Goal: Find contact information: Find contact information

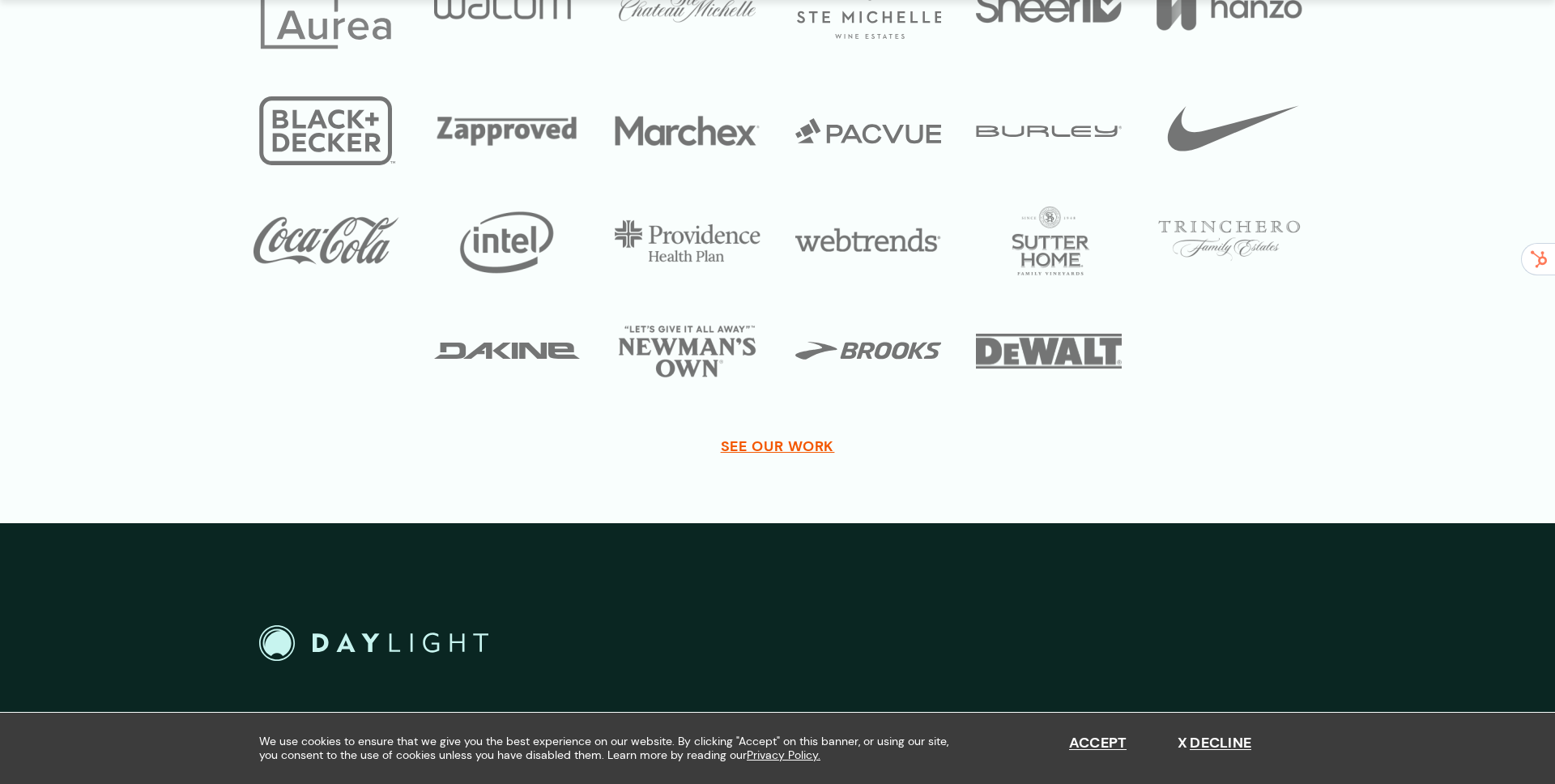
scroll to position [5924, 0]
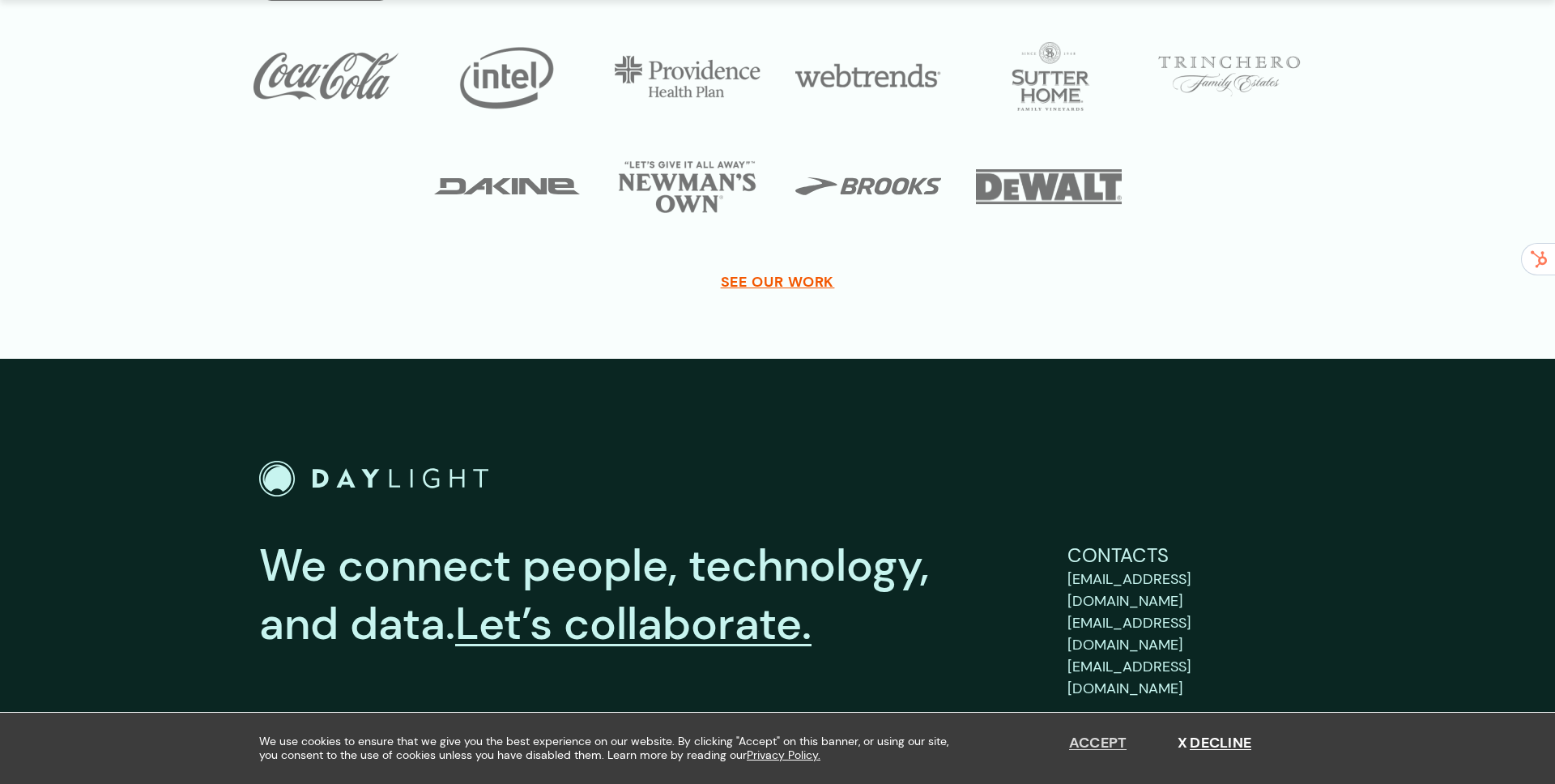
click at [1103, 750] on button "Accept" at bounding box center [1098, 743] width 59 height 18
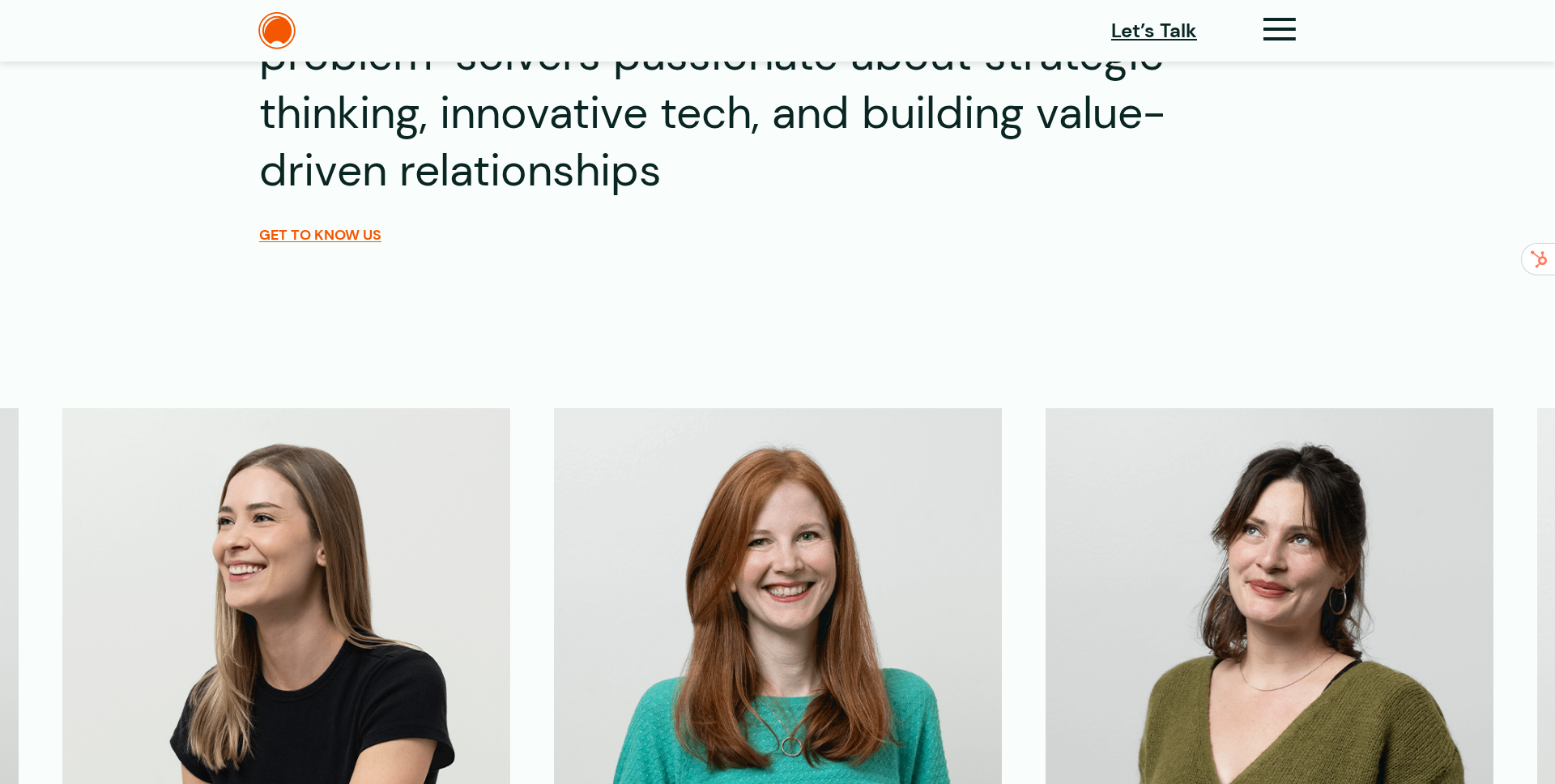
scroll to position [3459, 0]
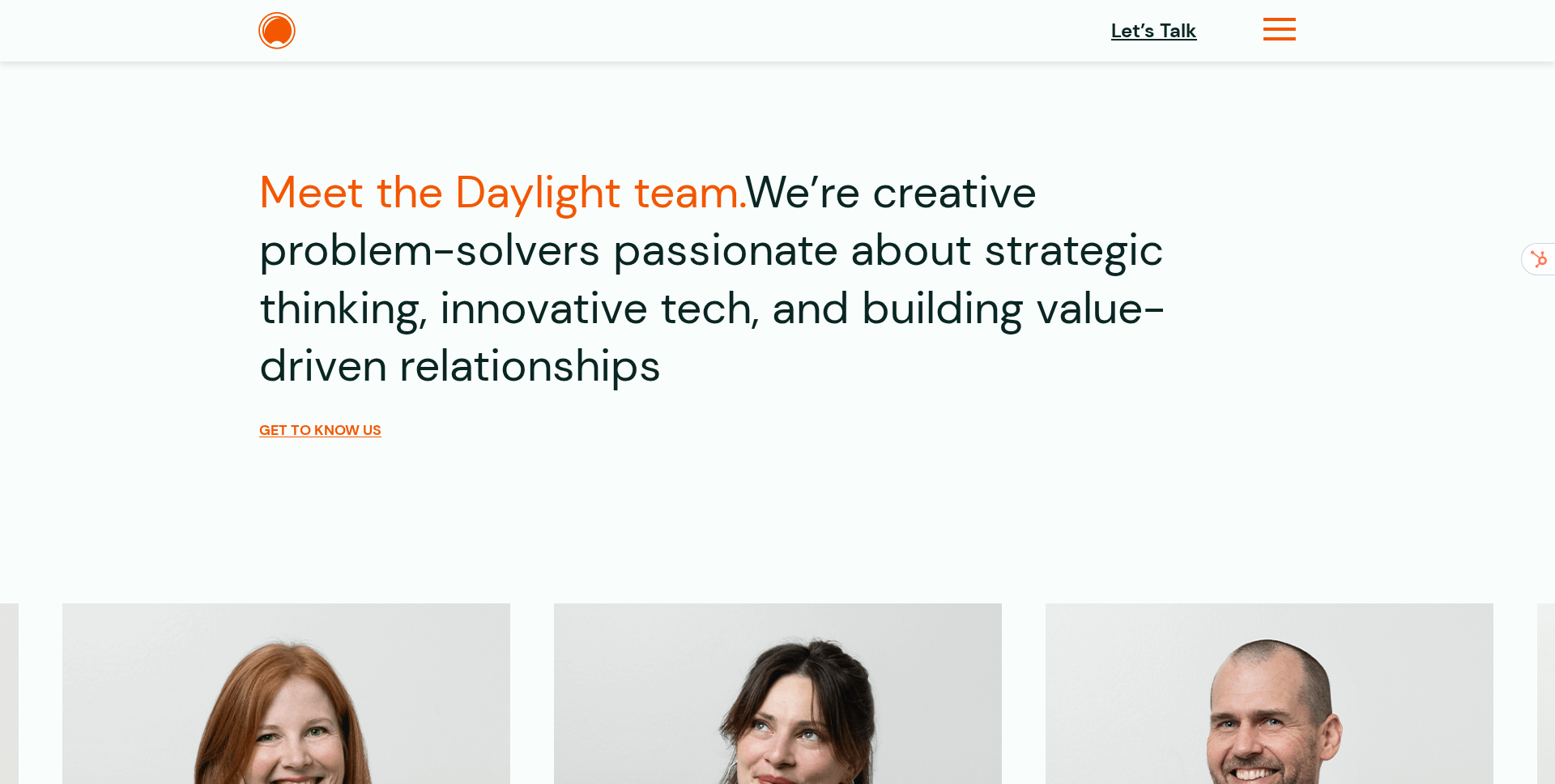
click at [1295, 20] on div "Let’s Talk Clients Capabilities Process People About Contact News Careers Retai…" at bounding box center [778, 31] width 1167 height 37
click at [1272, 34] on icon at bounding box center [1280, 36] width 34 height 17
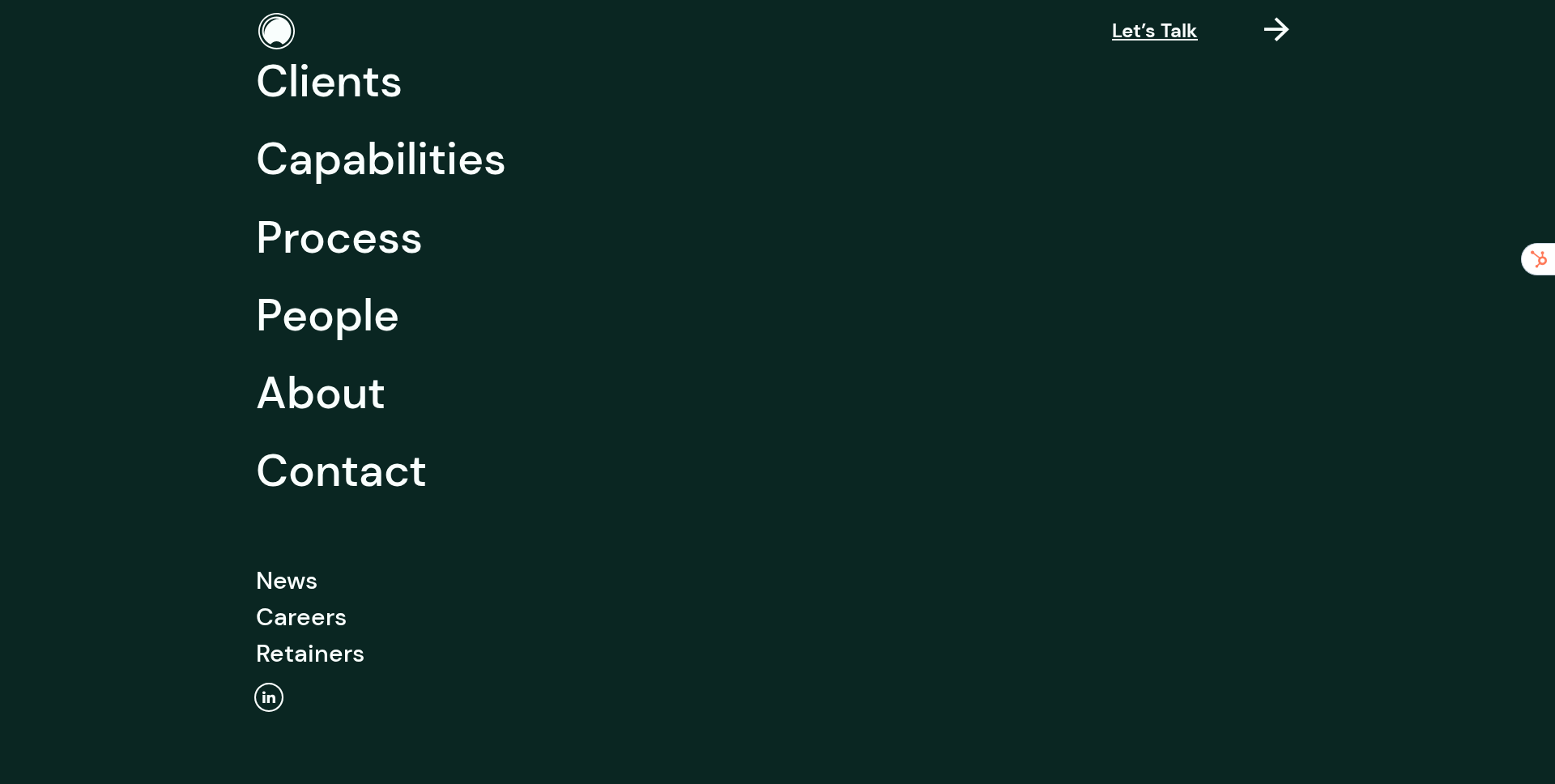
scroll to position [95, 0]
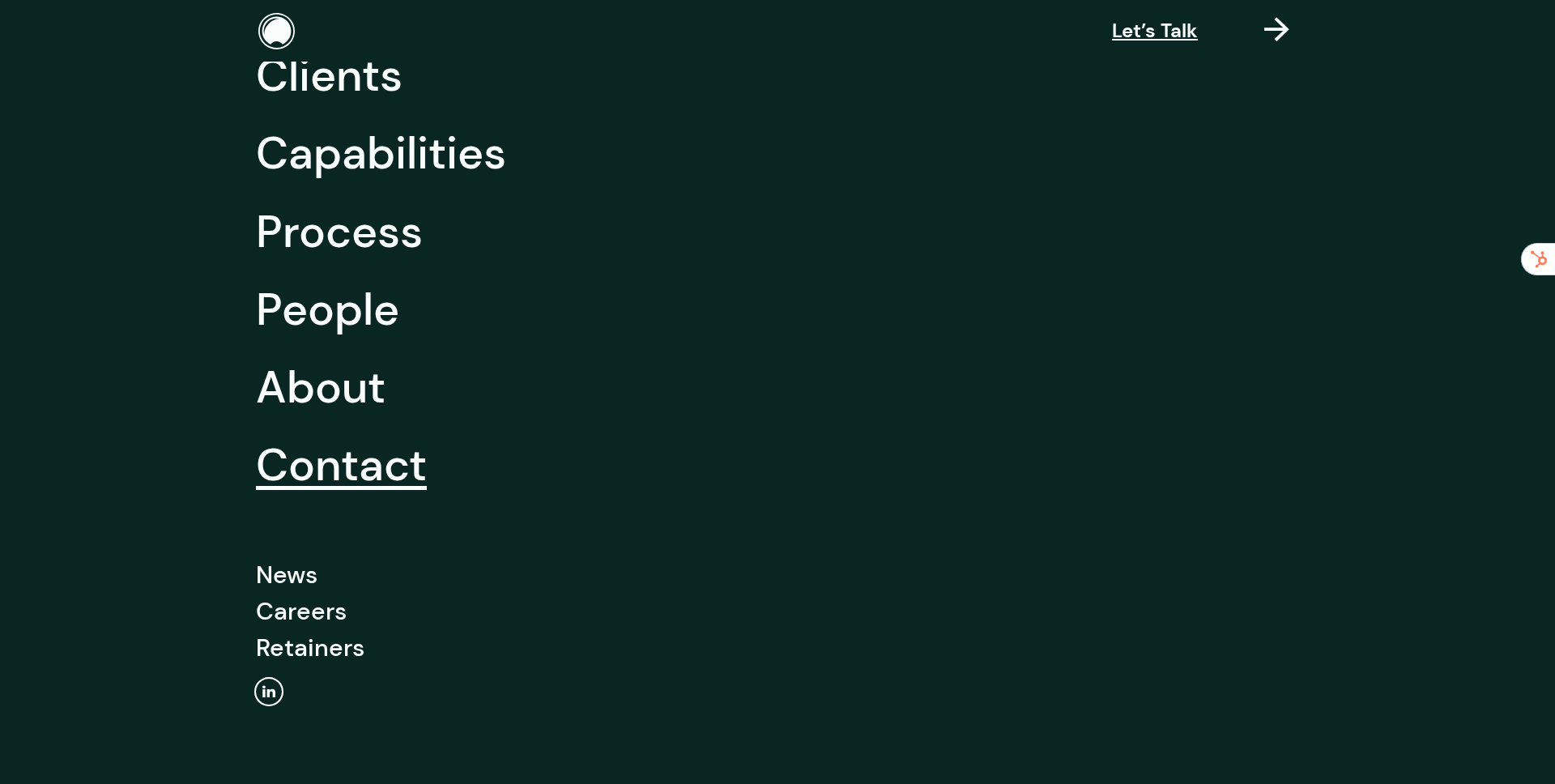
click at [408, 479] on link "Contact" at bounding box center [342, 466] width 171 height 78
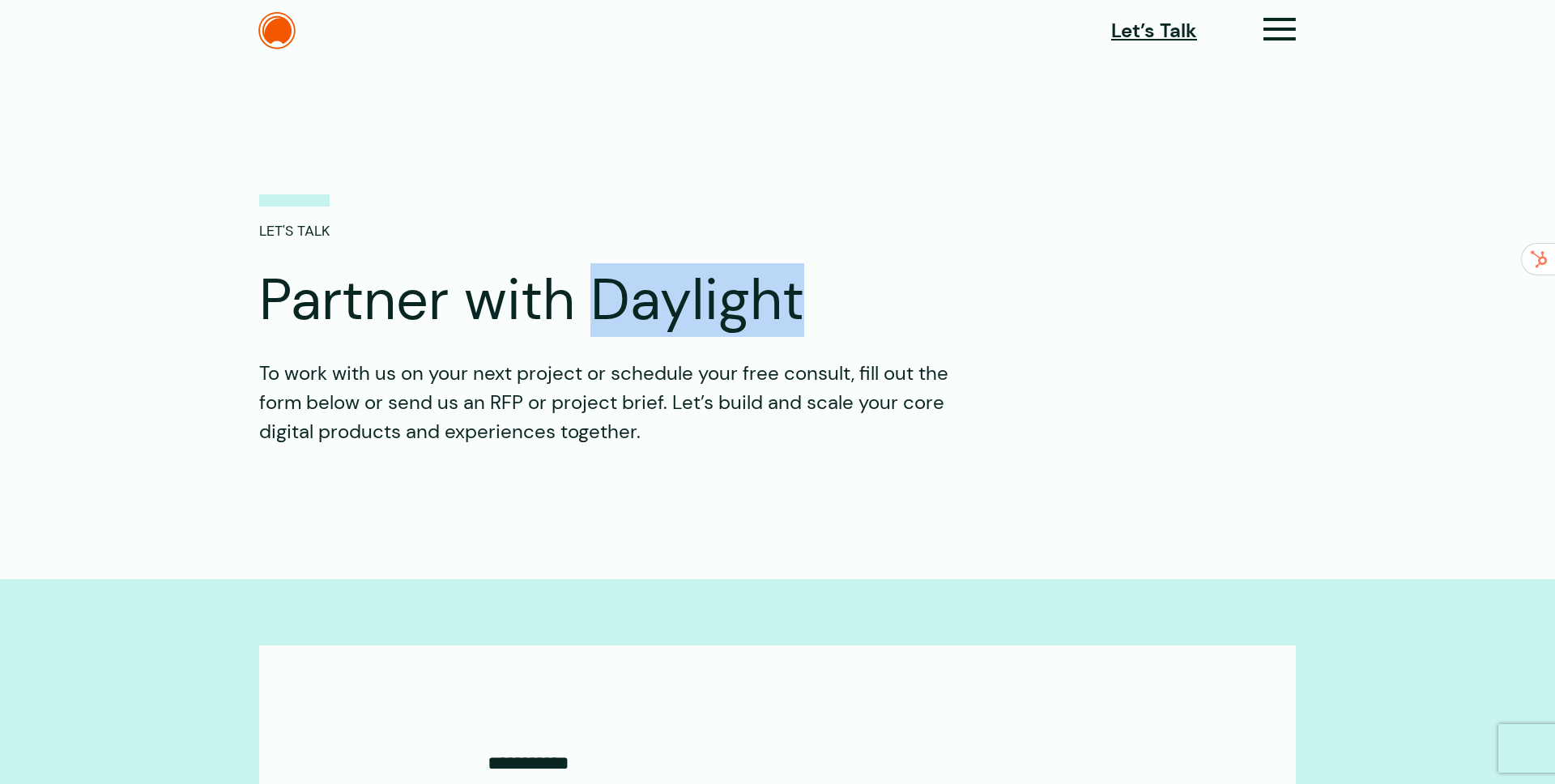
drag, startPoint x: 594, startPoint y: 296, endPoint x: 838, endPoint y: 296, distance: 244.0
click at [838, 296] on h1 "Partner with Daylight" at bounding box center [664, 300] width 810 height 68
copy h1 "Daylight"
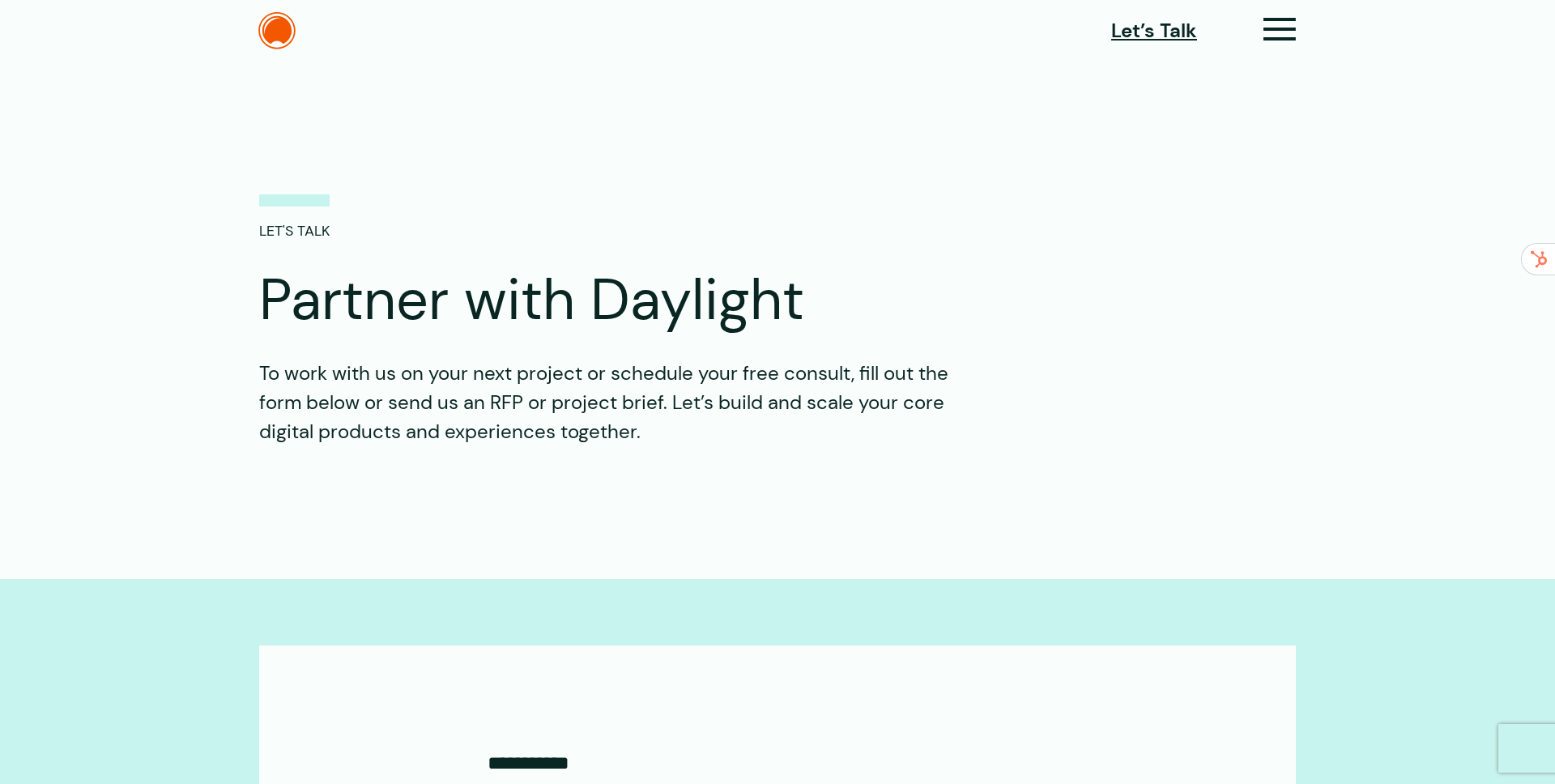
click at [730, 373] on p "To work with us on your next project or schedule your free consult, fill out th…" at bounding box center [623, 402] width 729 height 88
click at [1291, 28] on icon at bounding box center [1280, 36] width 34 height 17
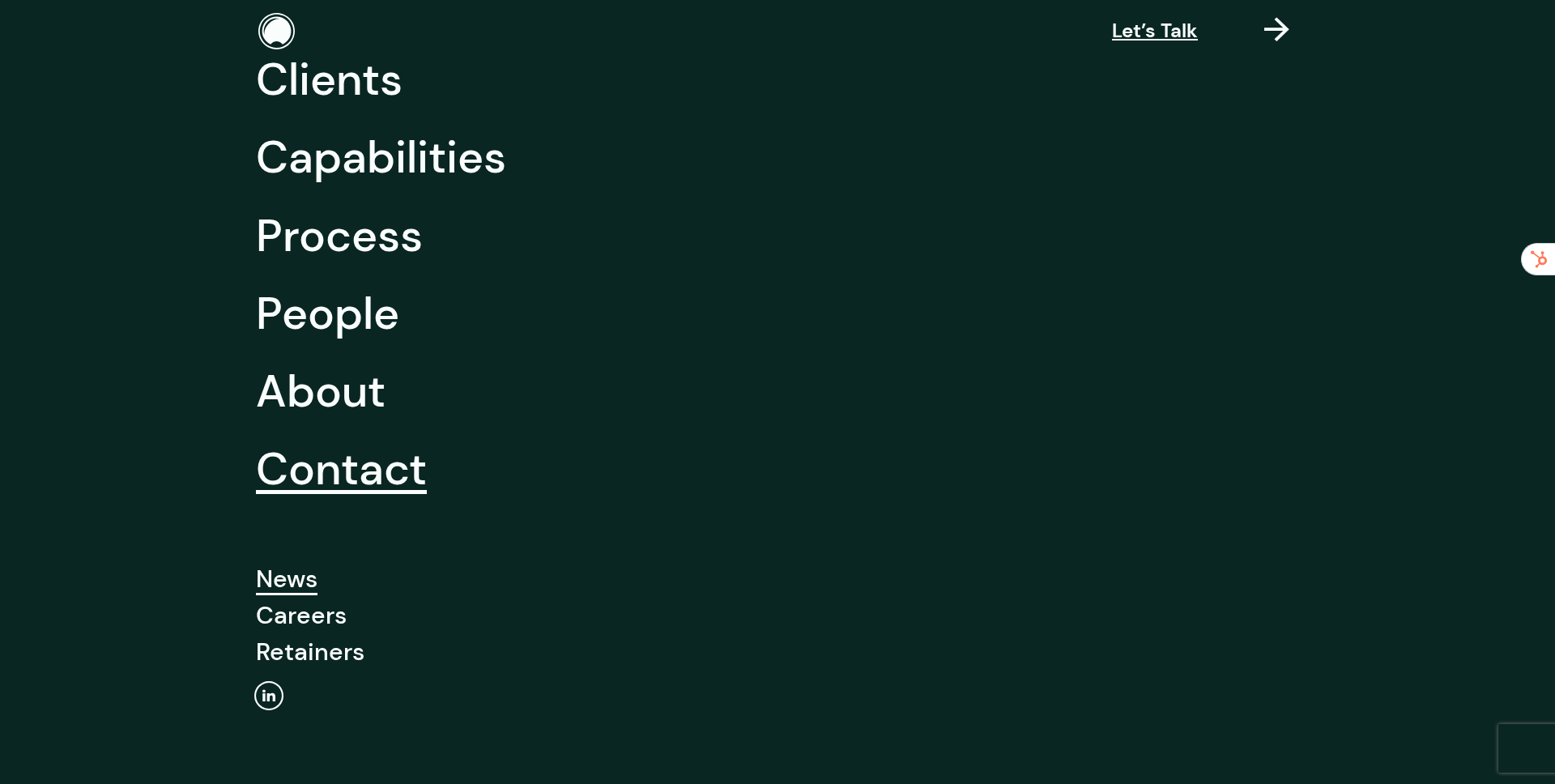
scroll to position [95, 0]
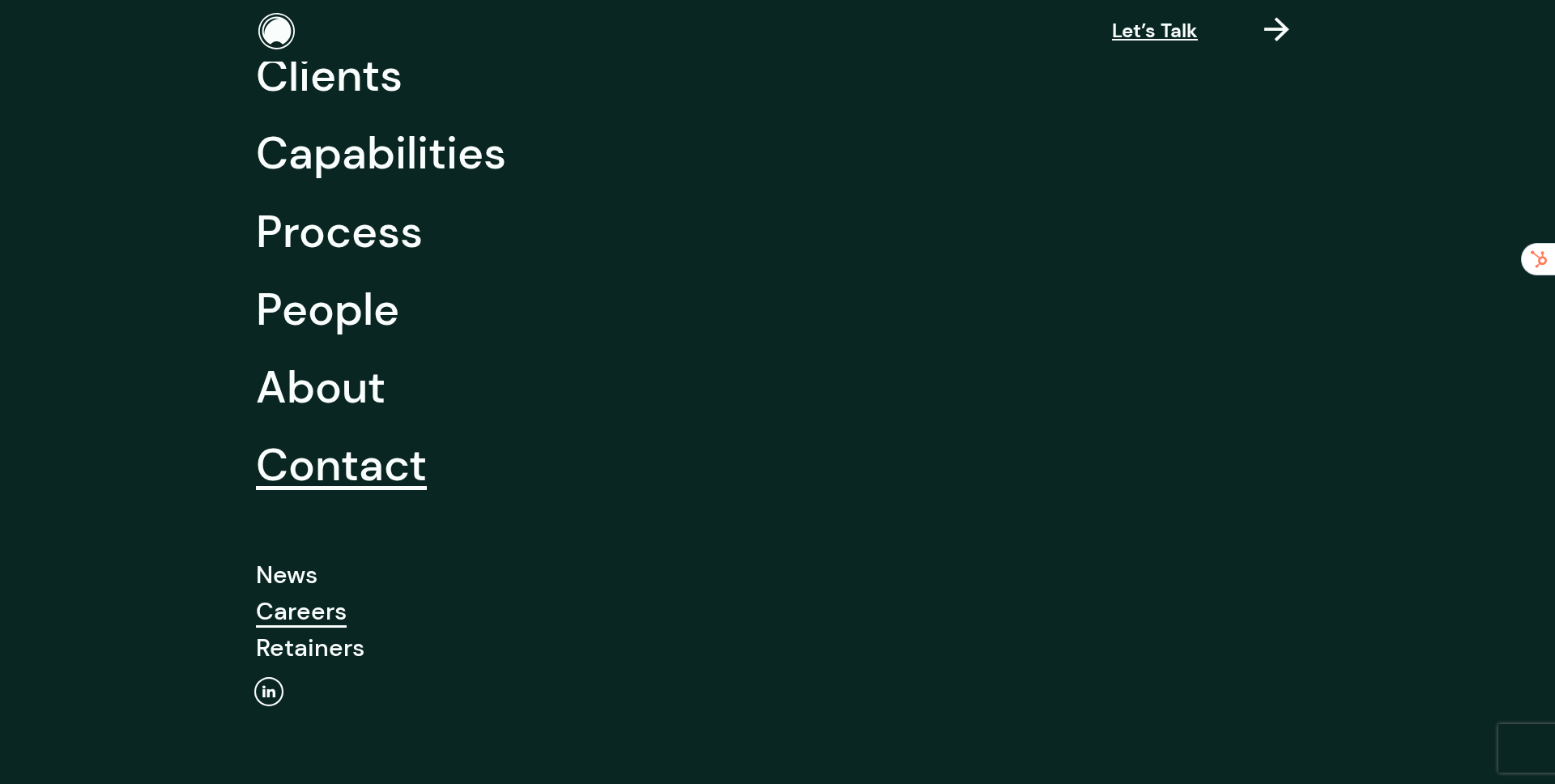
click at [319, 614] on link "Careers" at bounding box center [301, 611] width 90 height 36
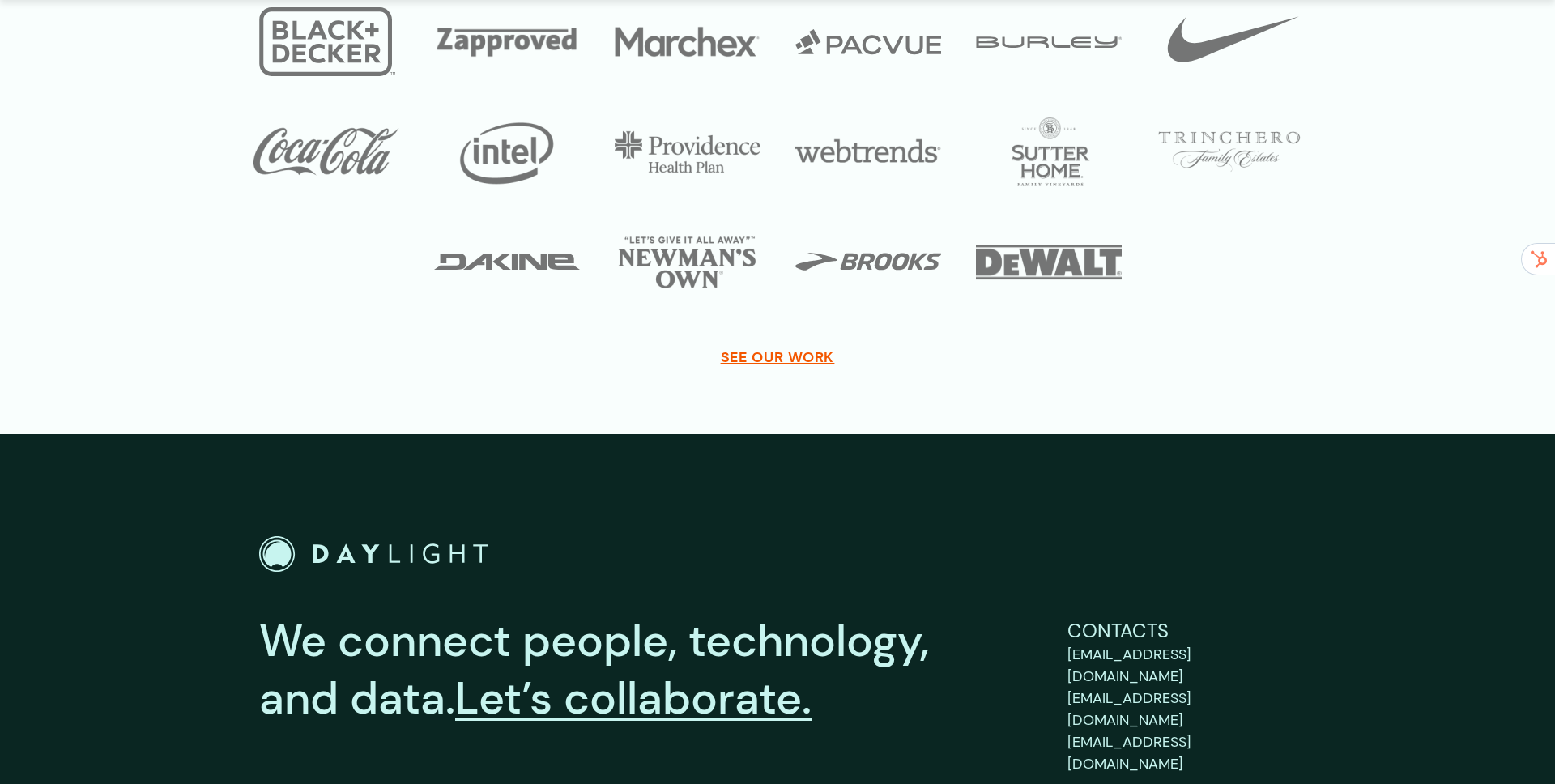
scroll to position [4815, 0]
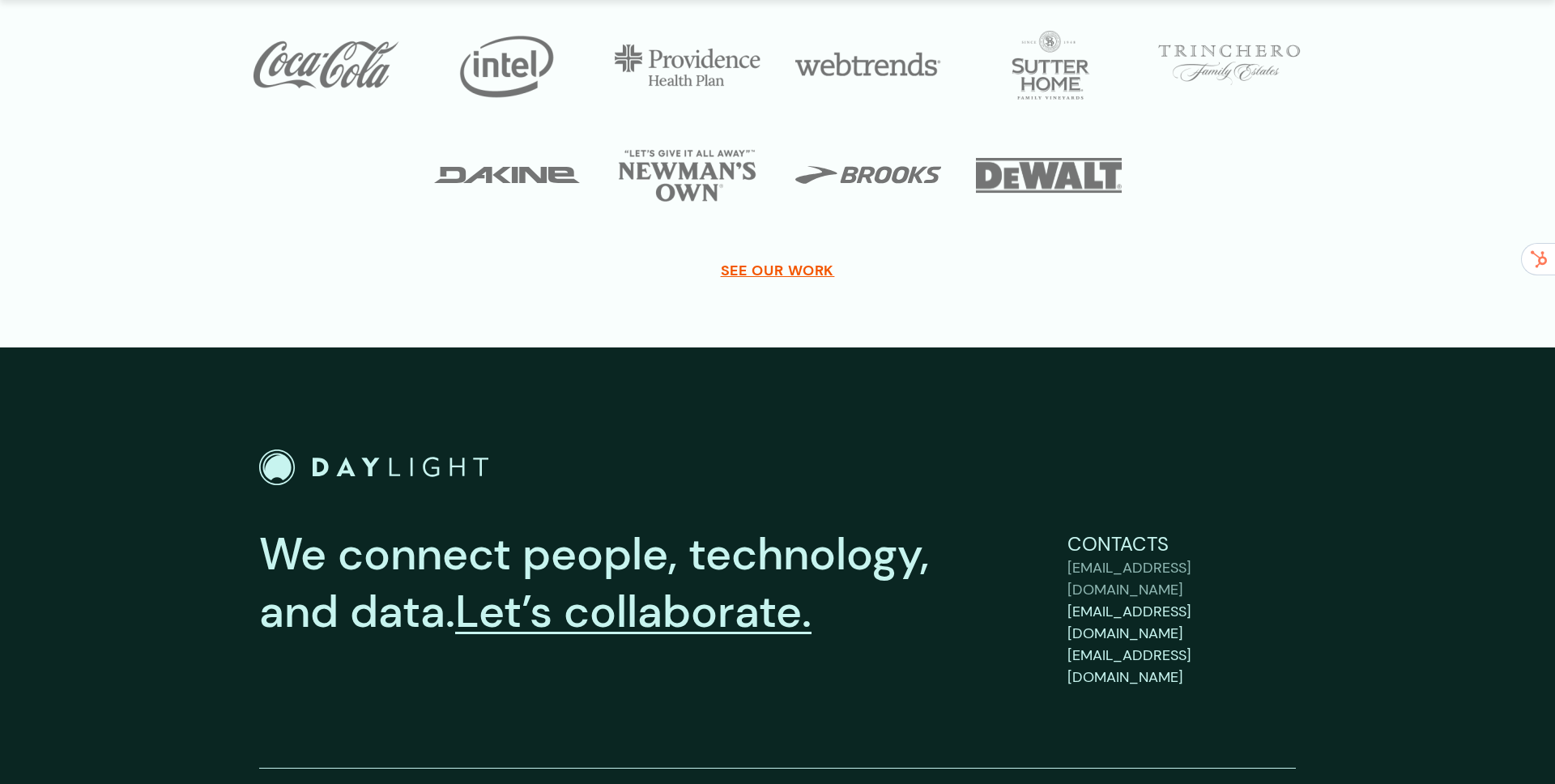
click at [1283, 567] on link "[EMAIL_ADDRESS][DOMAIN_NAME]" at bounding box center [1182, 578] width 228 height 44
drag, startPoint x: 1240, startPoint y: 558, endPoint x: 1351, endPoint y: 563, distance: 111.1
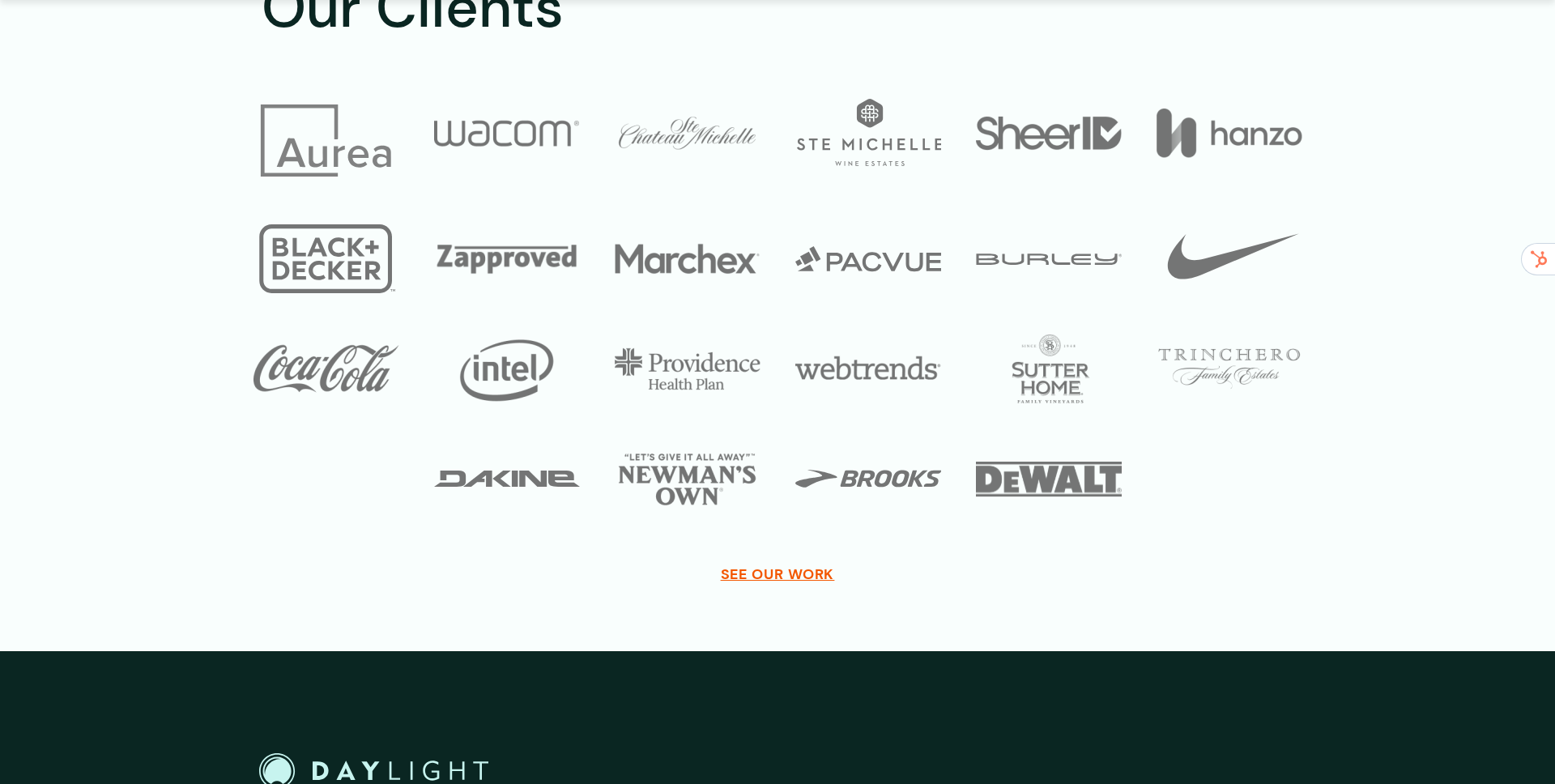
scroll to position [4815, 0]
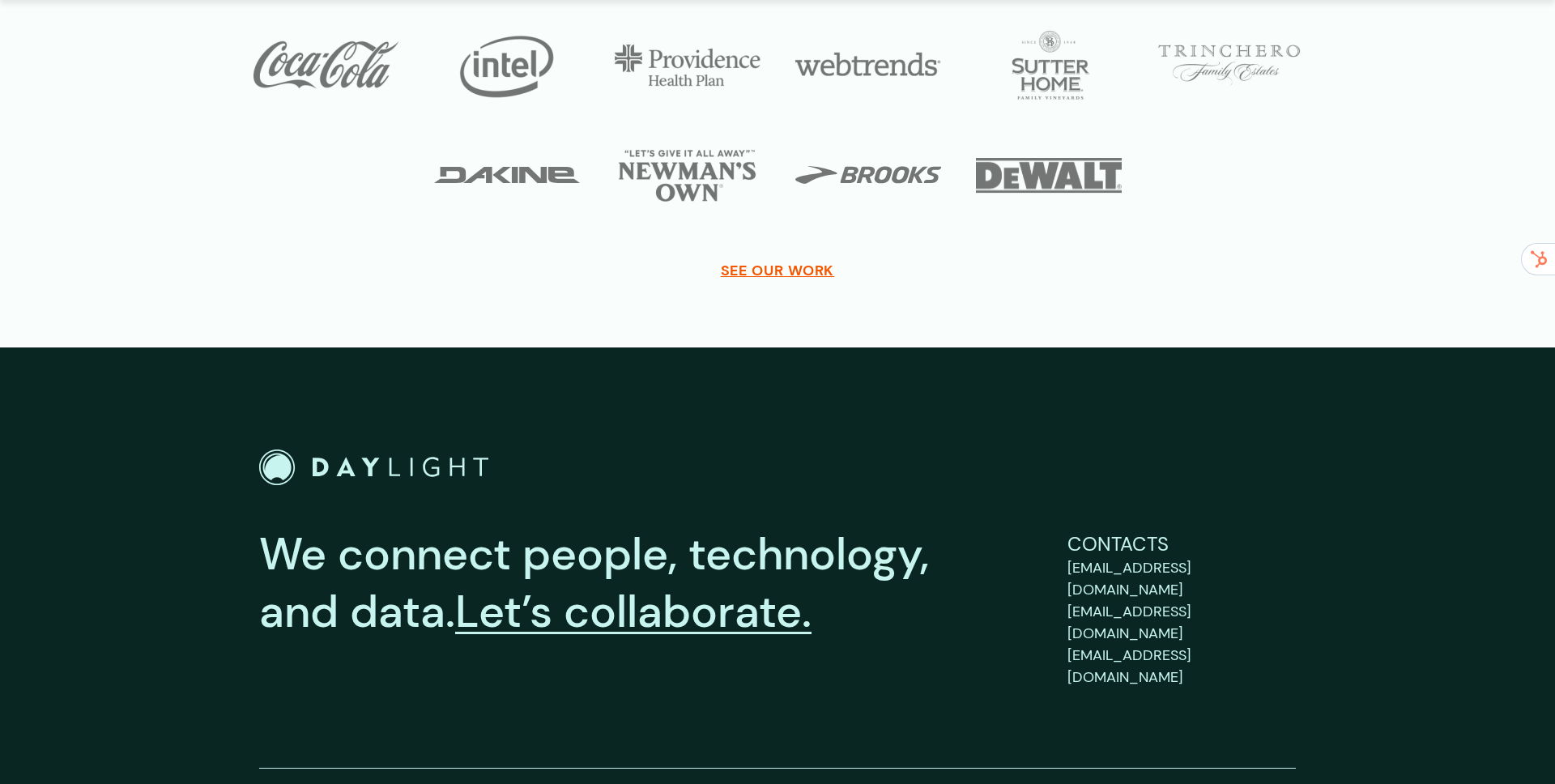
drag, startPoint x: 925, startPoint y: 646, endPoint x: 991, endPoint y: 584, distance: 90.6
click at [930, 645] on div "We connect people, technology, and data. Let’s collaborate. Contacts [EMAIL_ADD…" at bounding box center [777, 609] width 1036 height 318
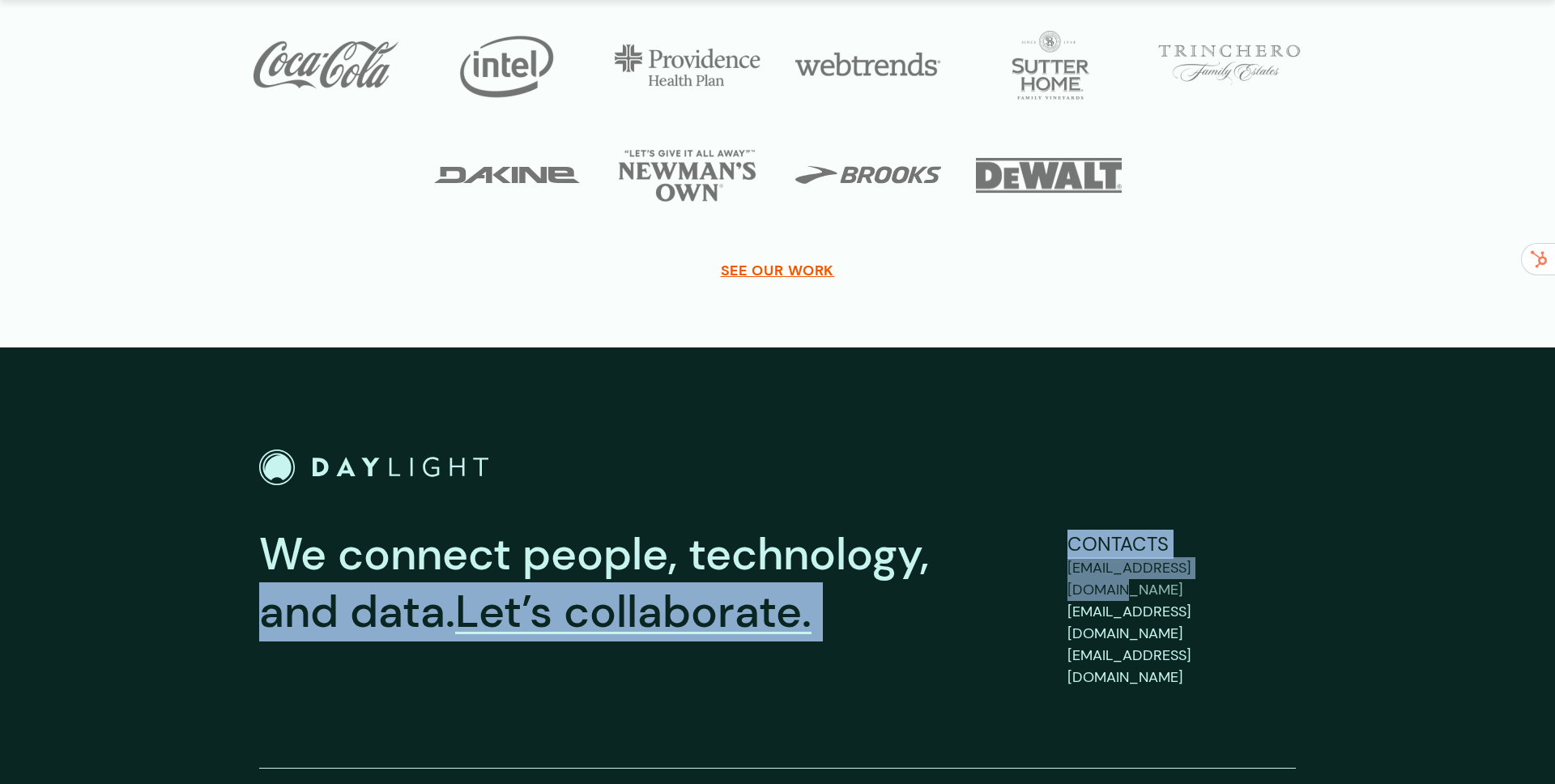
drag, startPoint x: 1013, startPoint y: 570, endPoint x: 1286, endPoint y: 566, distance: 273.0
click at [1251, 563] on div "We connect people, technology, and data. Let’s collaborate. Contacts [EMAIL_ADD…" at bounding box center [777, 607] width 1036 height 163
drag, startPoint x: 1286, startPoint y: 566, endPoint x: 1082, endPoint y: 587, distance: 205.1
click at [1284, 566] on link "[EMAIL_ADDRESS][DOMAIN_NAME]" at bounding box center [1182, 578] width 228 height 44
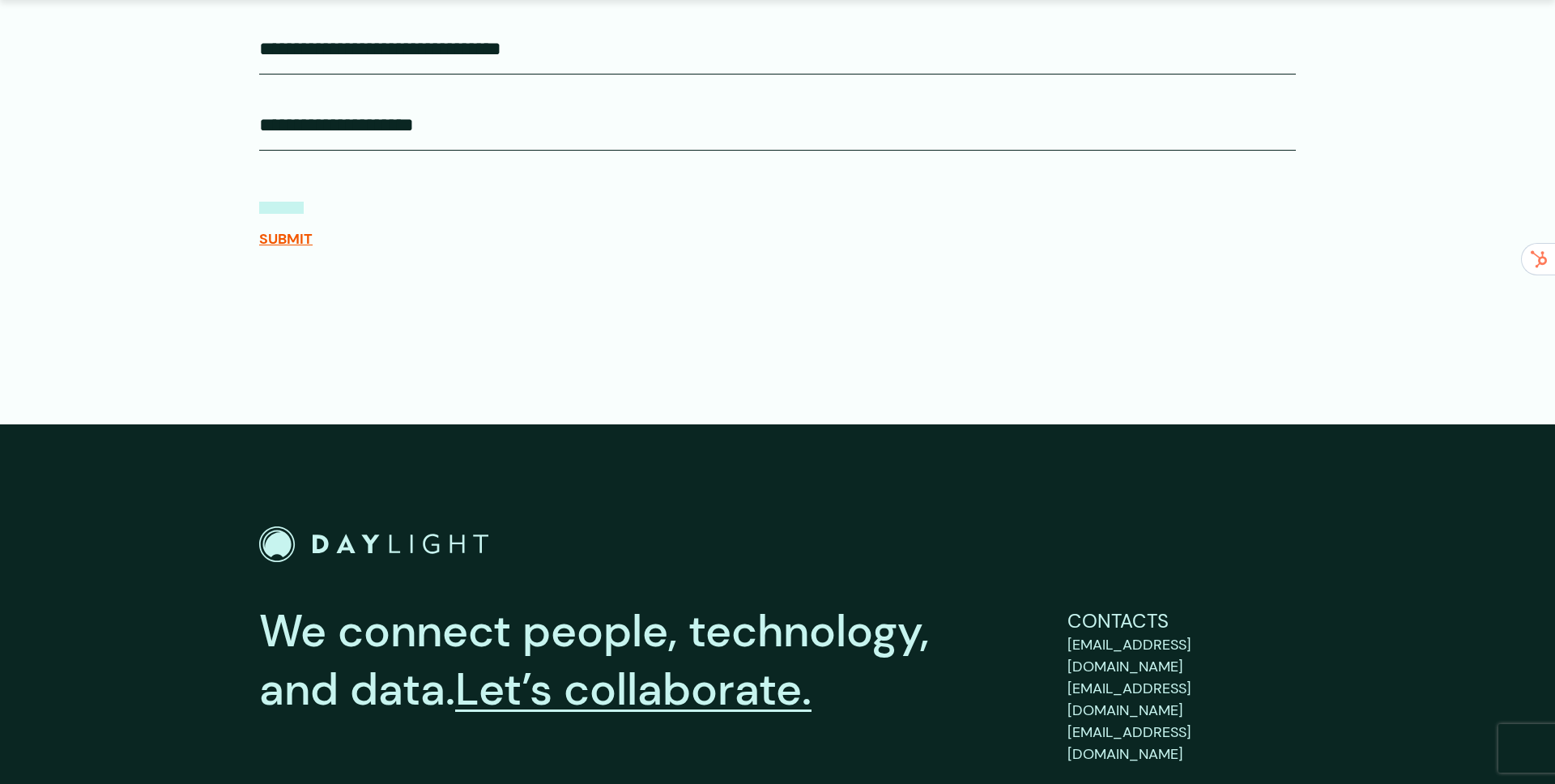
scroll to position [667, 0]
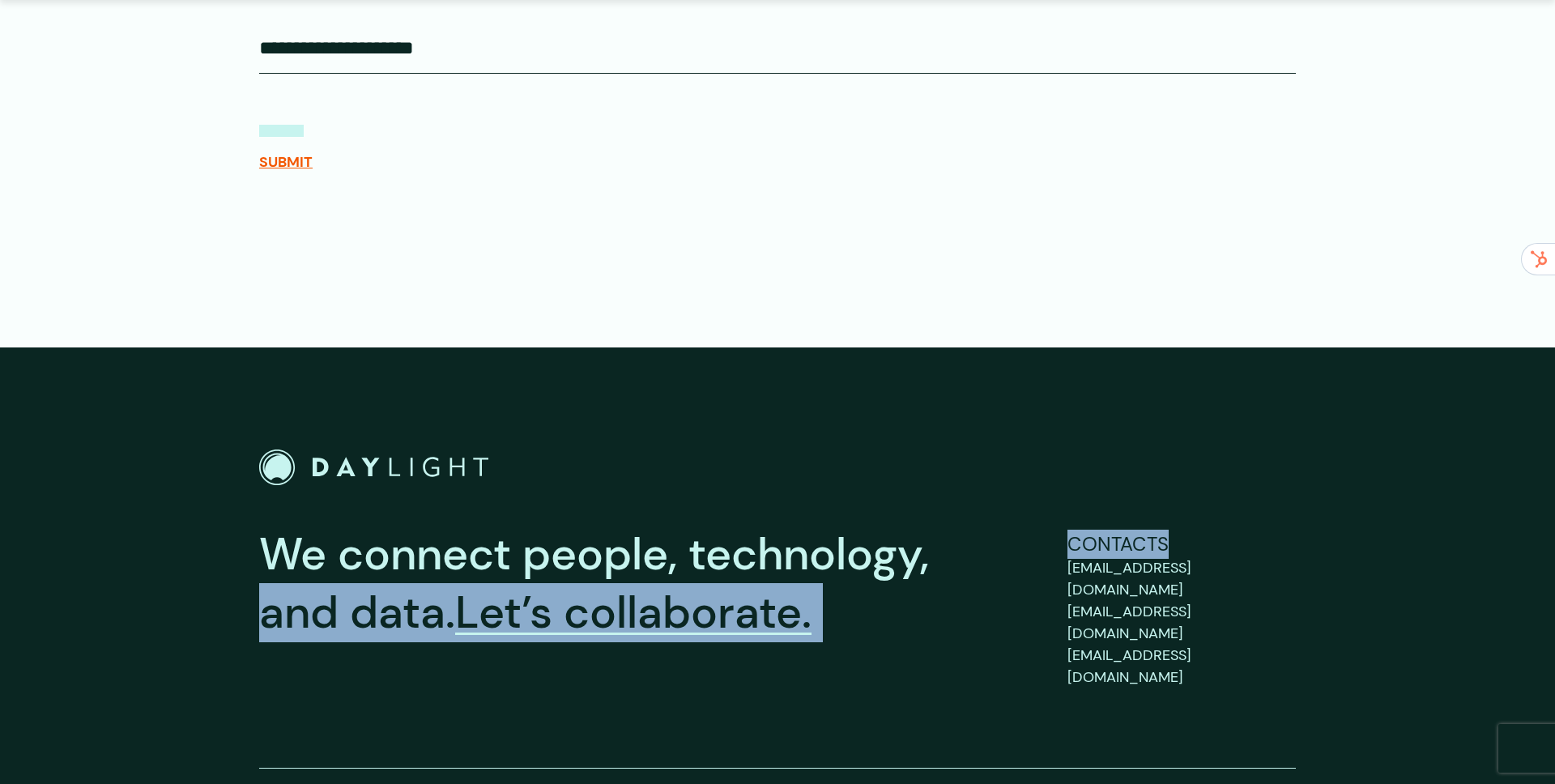
drag, startPoint x: 1013, startPoint y: 574, endPoint x: 1055, endPoint y: 603, distance: 51.0
click at [1070, 575] on div "We connect people, technology, and data. Let’s collaborate. Contacts [EMAIL_ADD…" at bounding box center [777, 607] width 1036 height 163
click at [1017, 681] on div "We connect people, technology, and data. Let’s collaborate. Contacts [EMAIL_ADD…" at bounding box center [777, 609] width 1036 height 318
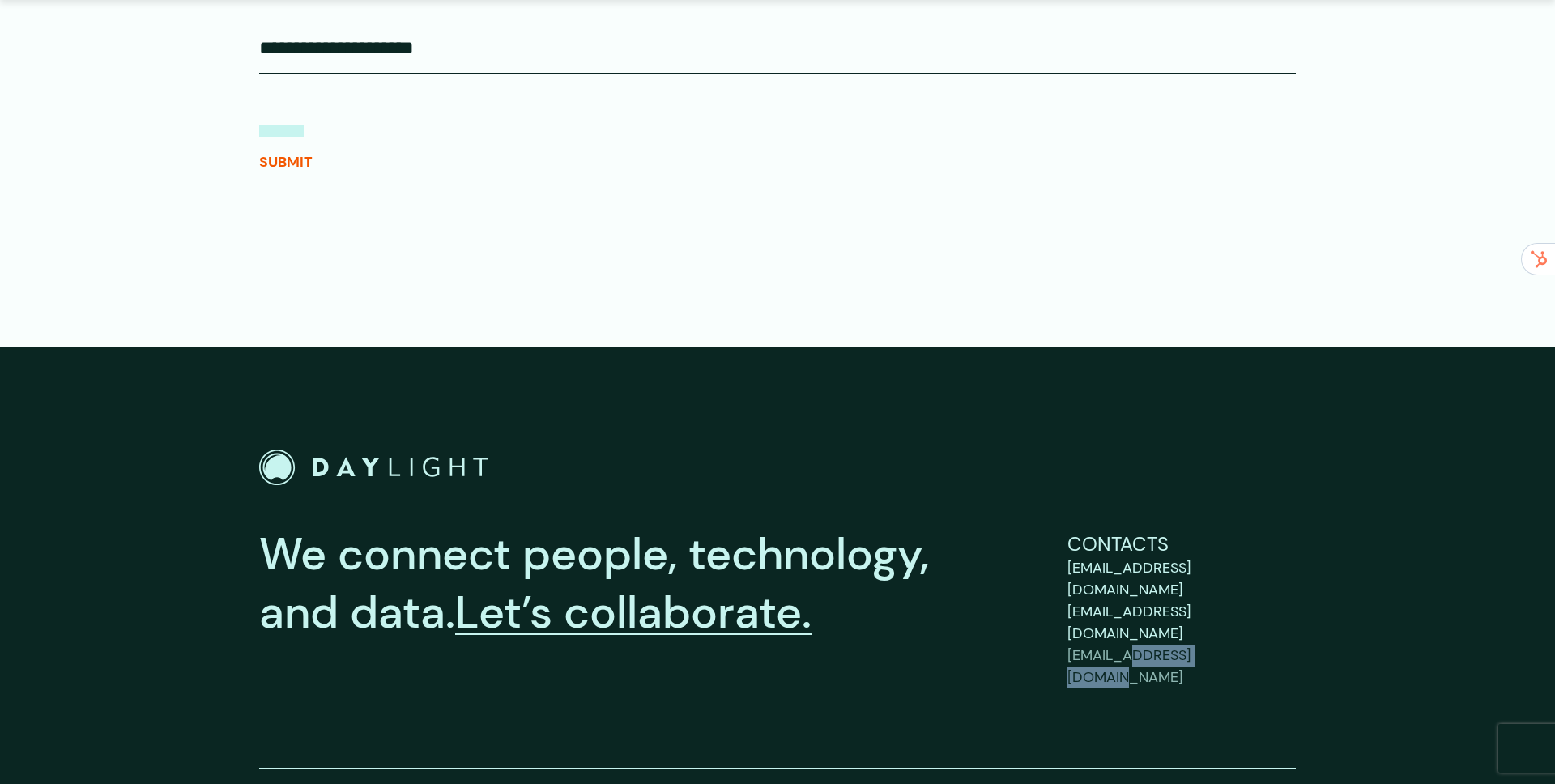
drag, startPoint x: 1057, startPoint y: 623, endPoint x: 1130, endPoint y: 618, distance: 73.2
click at [1130, 618] on div "We connect people, technology, and data. Let’s collaborate. Contacts [EMAIL_ADD…" at bounding box center [777, 607] width 1036 height 163
copy span "[DOMAIN_NAME]"
